Goal: Task Accomplishment & Management: Manage account settings

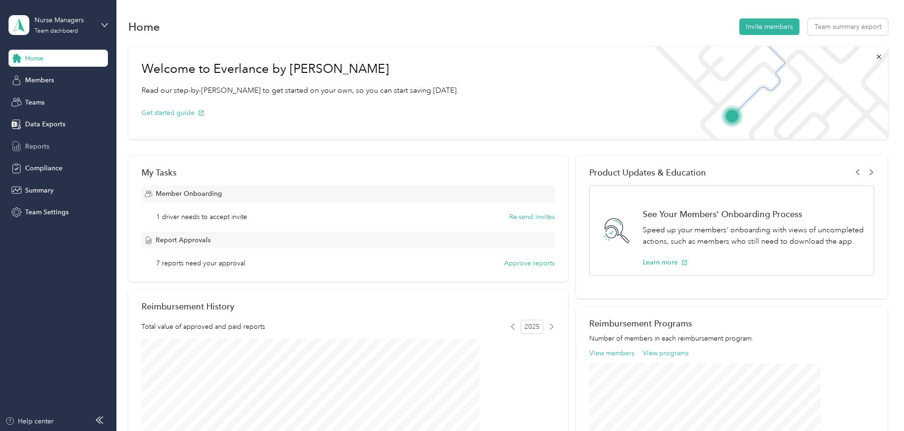
click at [26, 140] on div "Reports" at bounding box center [58, 146] width 99 height 17
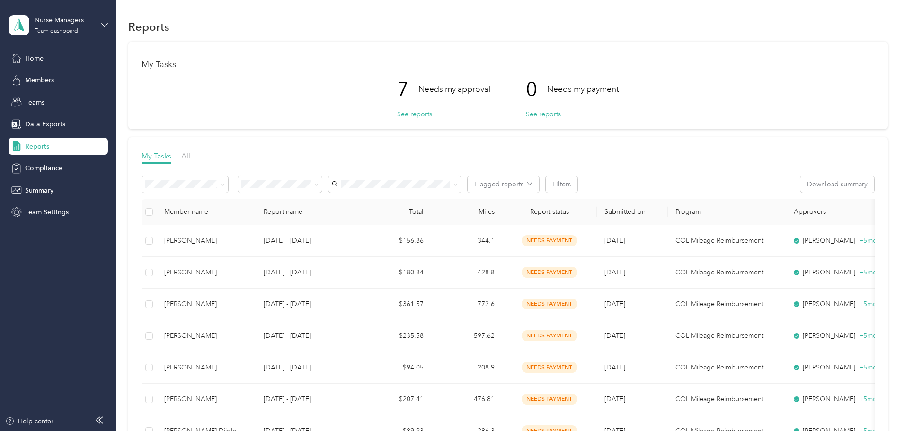
click at [383, 195] on div "Flagged reports Filters Download summary" at bounding box center [507, 187] width 733 height 23
click at [336, 219] on div "Needs my approval" at bounding box center [342, 218] width 70 height 10
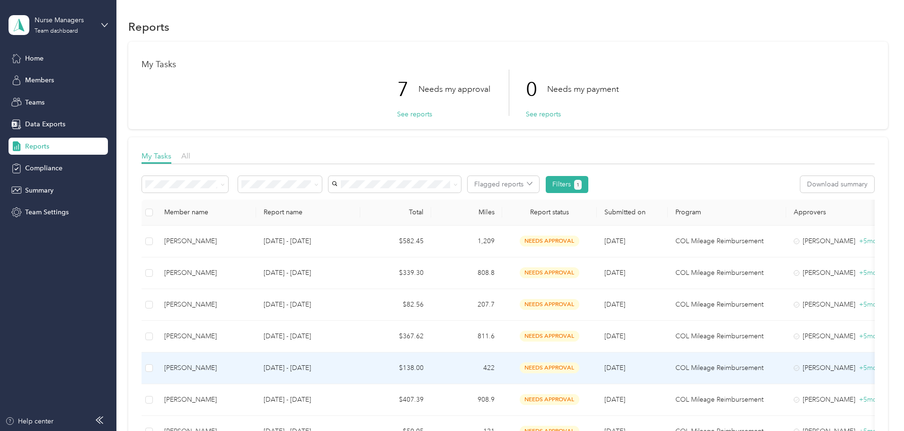
click at [352, 369] on p "[DATE] - [DATE]" at bounding box center [307, 368] width 89 height 10
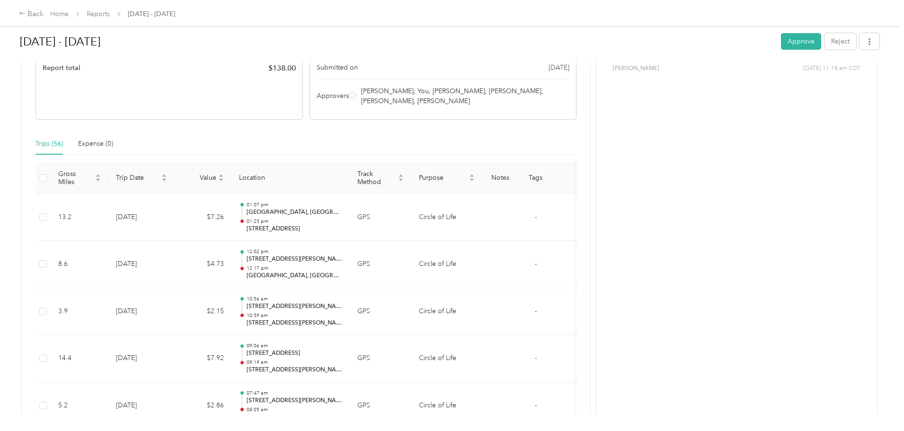
scroll to position [96, 0]
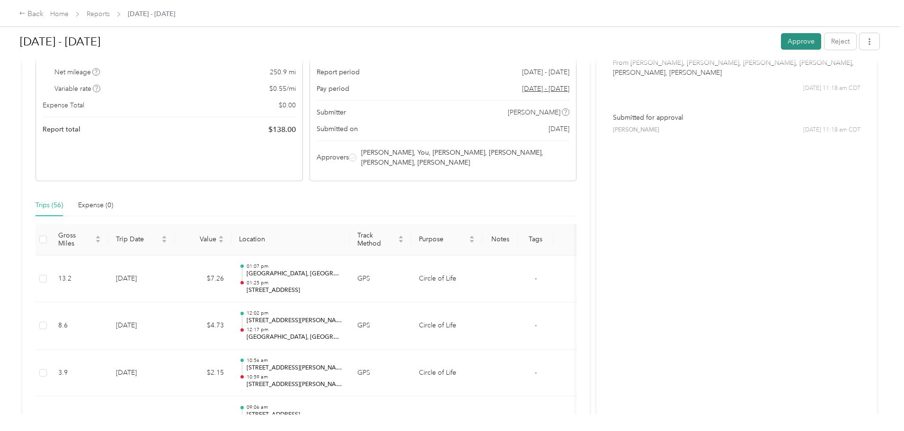
click at [781, 47] on button "Approve" at bounding box center [801, 41] width 40 height 17
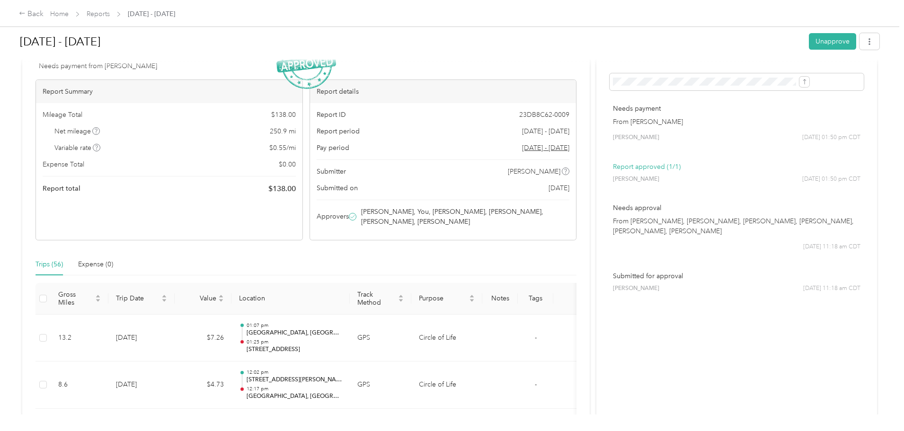
scroll to position [0, 0]
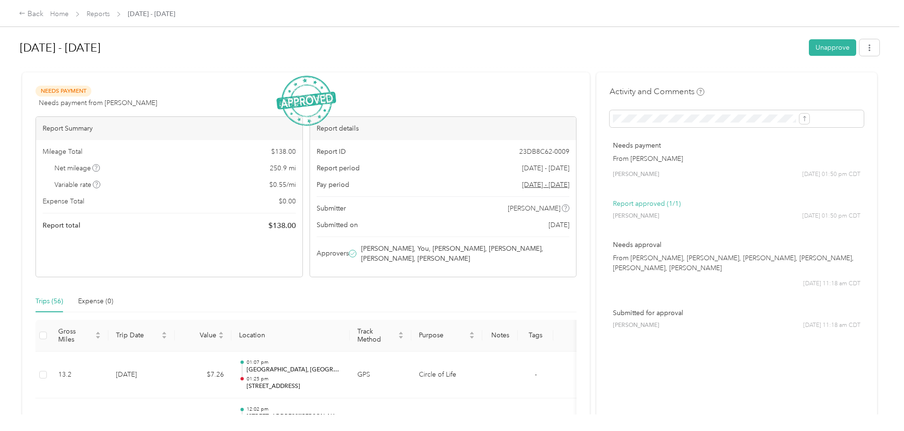
click at [149, 18] on div "Home Reports [DATE] - [DATE]" at bounding box center [112, 14] width 125 height 10
click at [110, 13] on link "Reports" at bounding box center [98, 14] width 23 height 8
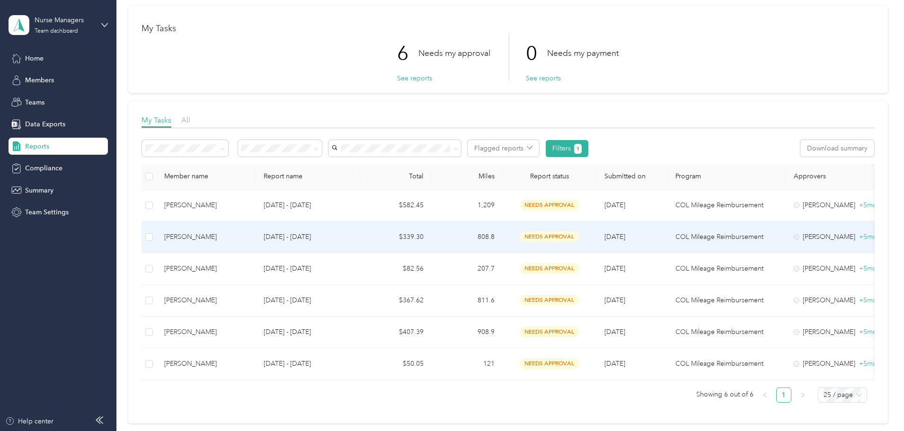
scroll to position [95, 0]
